Goal: Information Seeking & Learning: Check status

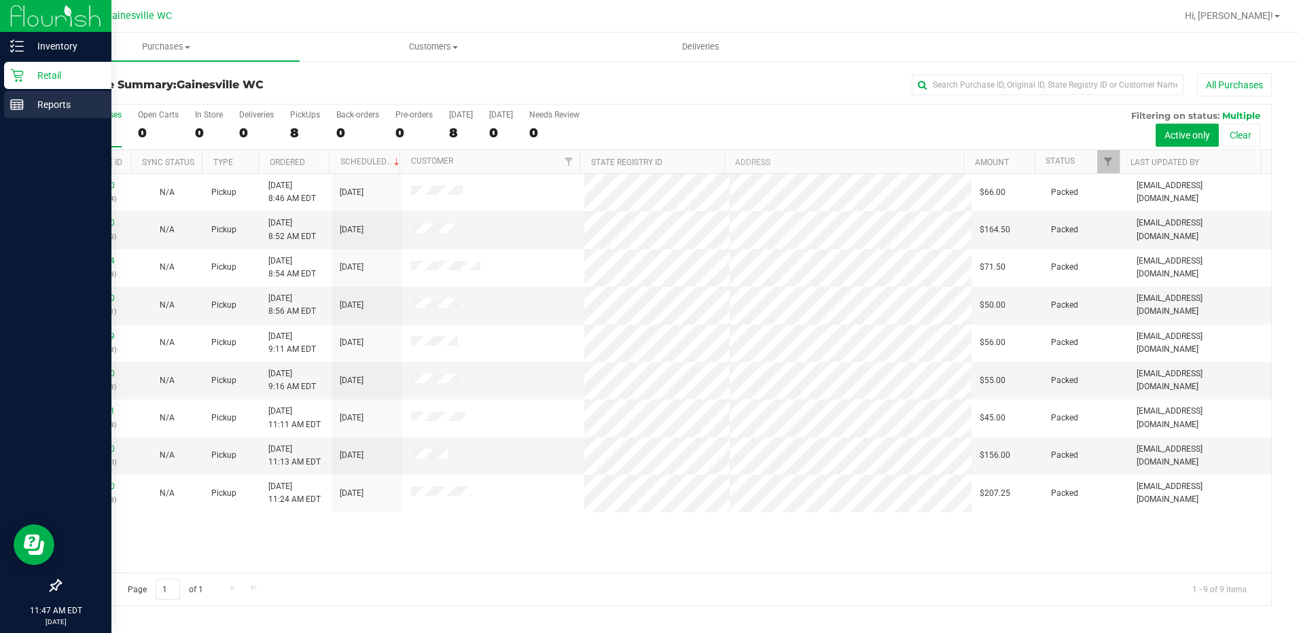
click at [50, 105] on p "Reports" at bounding box center [65, 104] width 82 height 16
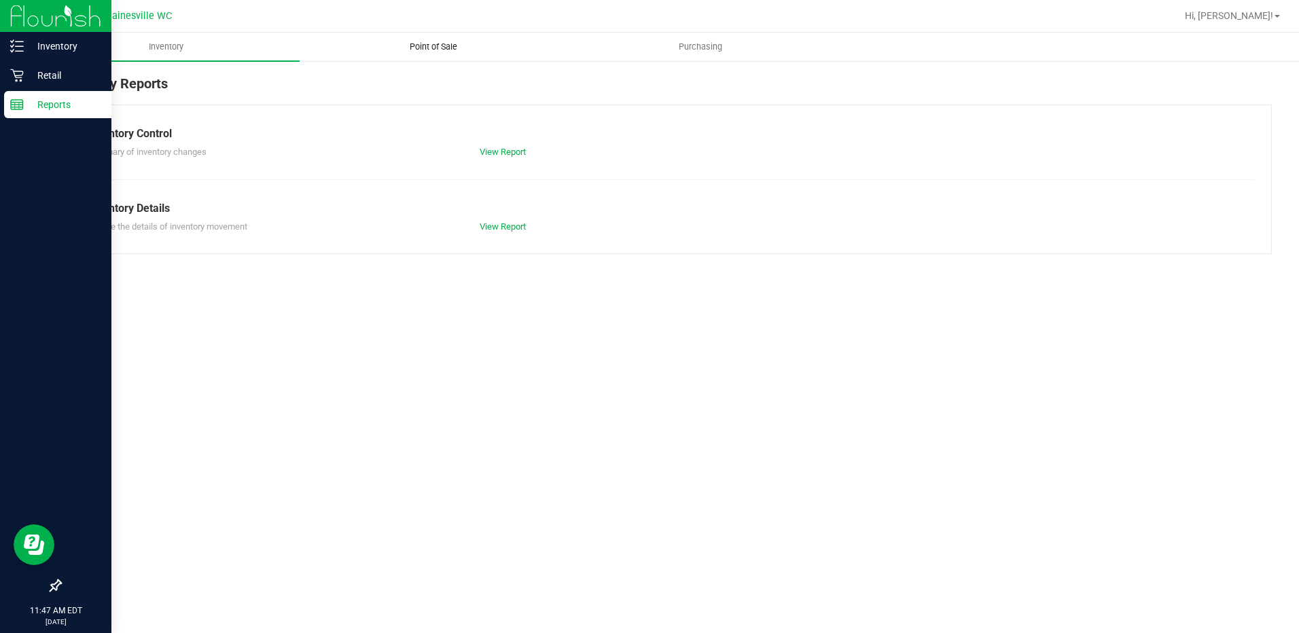
click at [426, 48] on span "Point of Sale" at bounding box center [433, 47] width 84 height 12
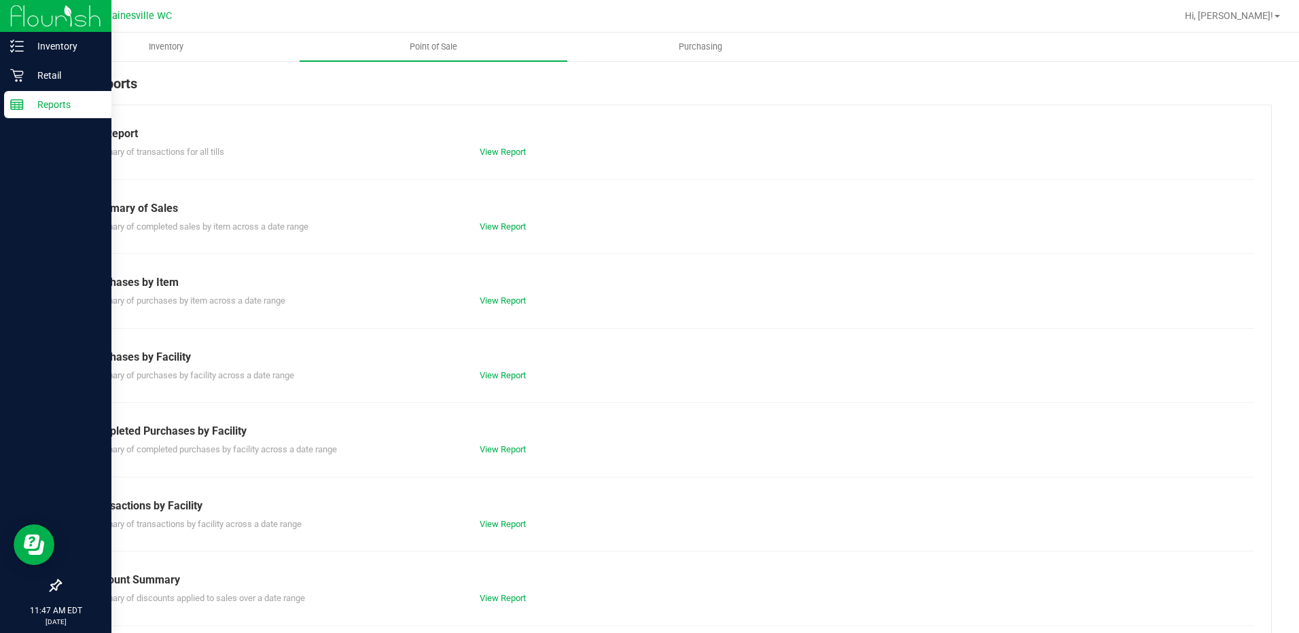
click at [509, 442] on div "Summary of completed purchases by facility across a date range View Report" at bounding box center [665, 448] width 1177 height 17
click at [508, 448] on link "View Report" at bounding box center [503, 449] width 46 height 10
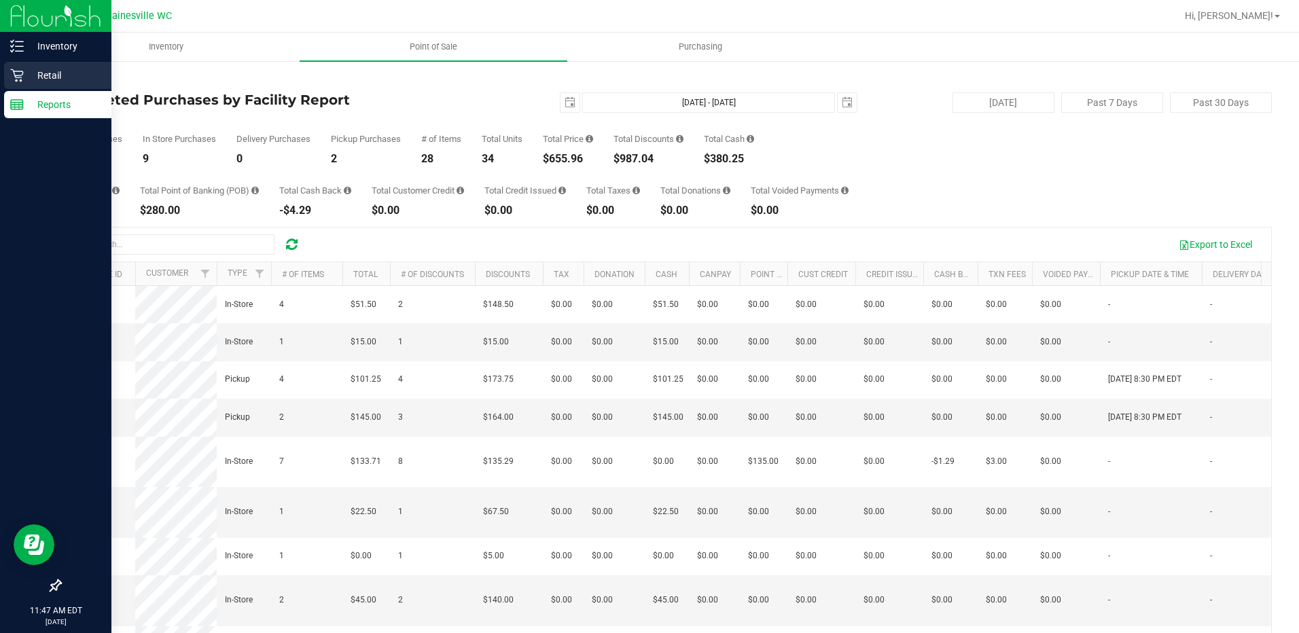
click at [56, 75] on p "Retail" at bounding box center [65, 75] width 82 height 16
